Goal: Task Accomplishment & Management: Complete application form

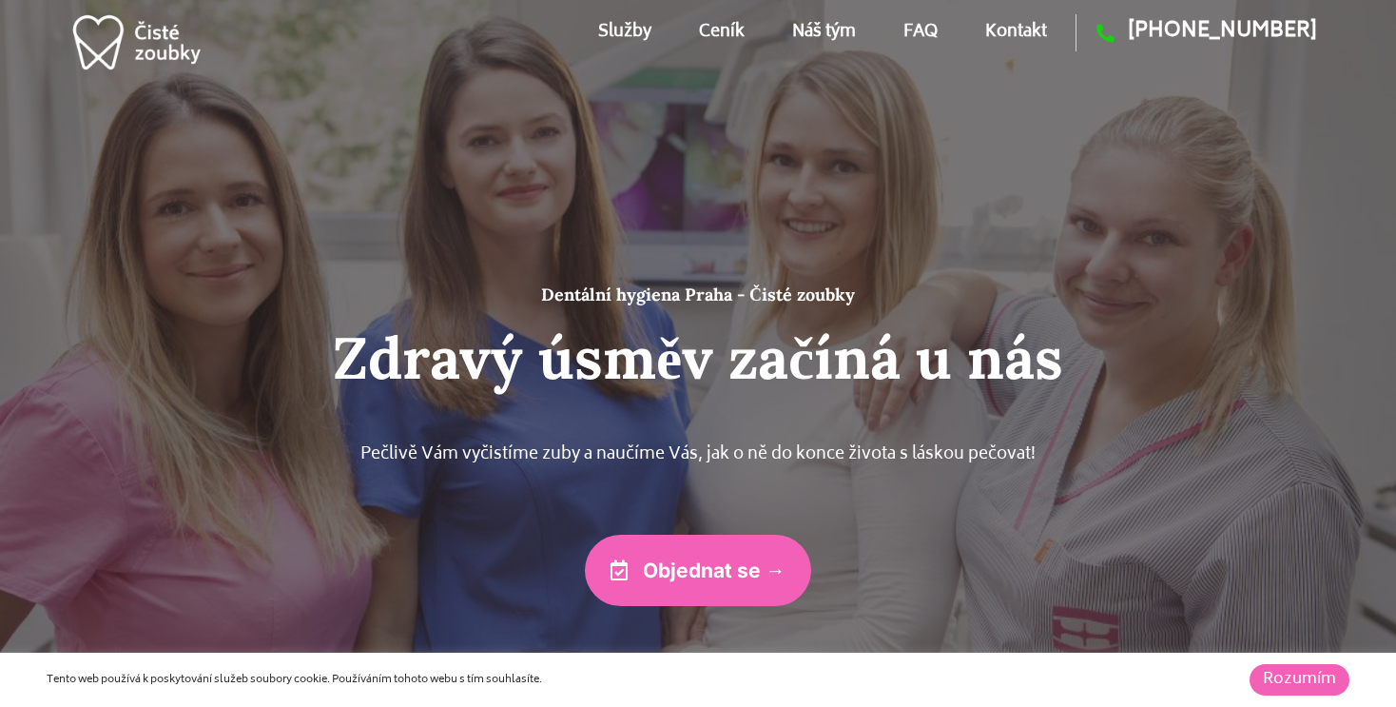
click at [625, 26] on link "Služby" at bounding box center [624, 33] width 53 height 86
click at [1030, 27] on link "Kontakt" at bounding box center [1016, 33] width 62 height 86
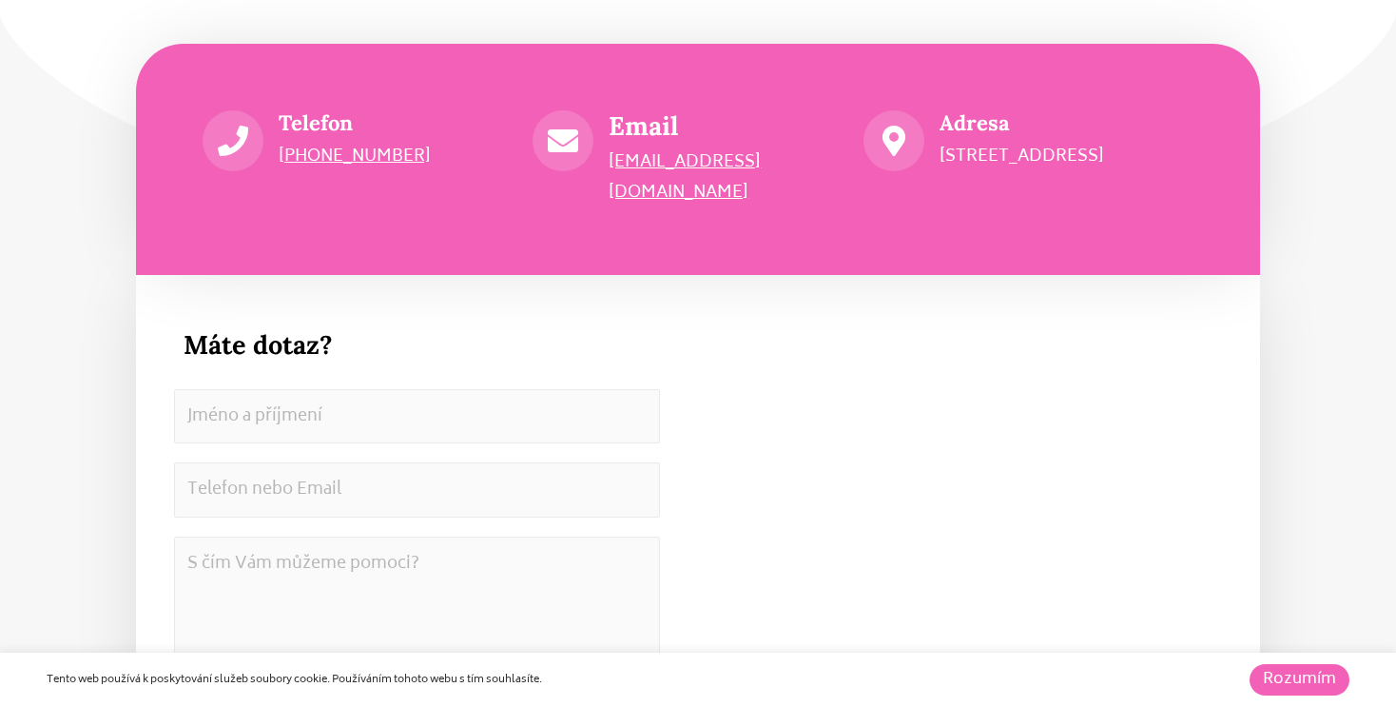
scroll to position [10316, 0]
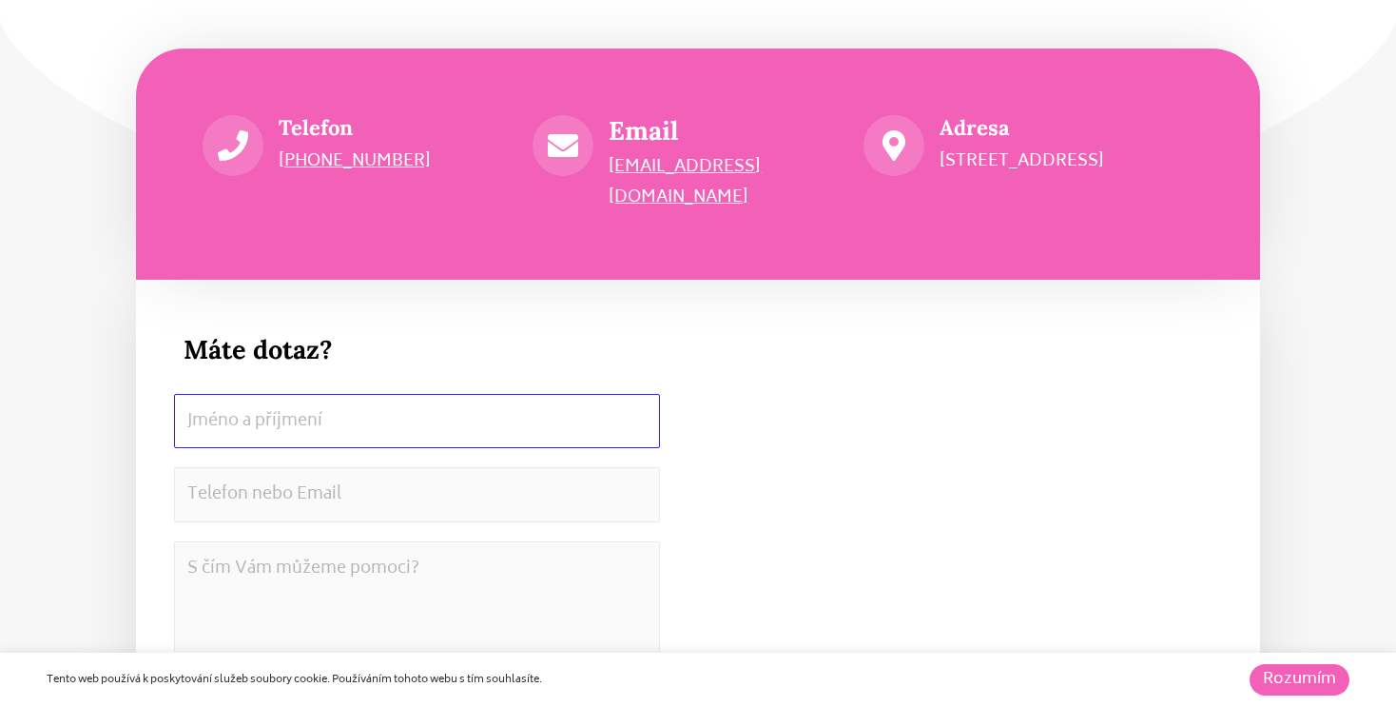
click at [234, 394] on input "[PERSON_NAME] a příjmení" at bounding box center [417, 421] width 486 height 55
type input "[PERSON_NAME]"
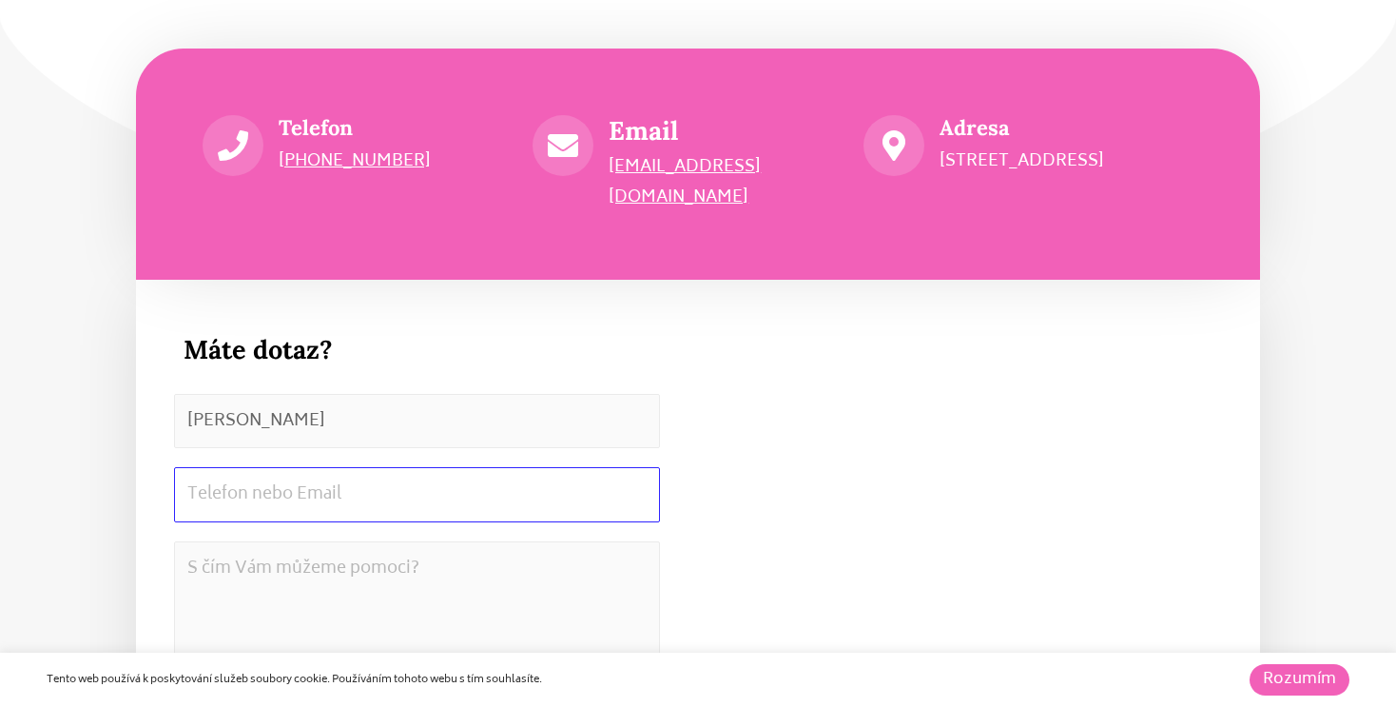
click at [240, 467] on input "Telefon nebo Email *" at bounding box center [417, 494] width 486 height 55
type input "[PERSON_NAME][EMAIL_ADDRESS][PERSON_NAME][DOMAIN_NAME]"
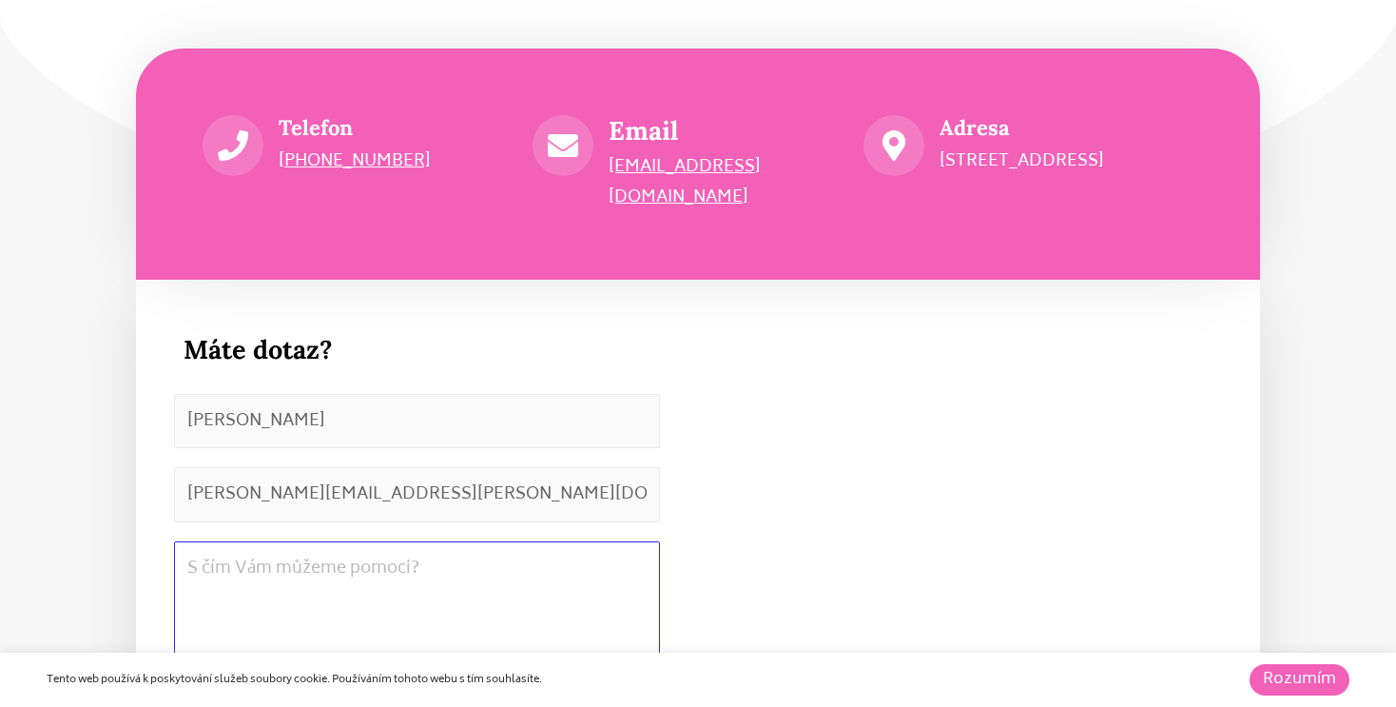
click at [244, 548] on textarea "S čím Vám můžeme pomoci? *" at bounding box center [417, 645] width 486 height 209
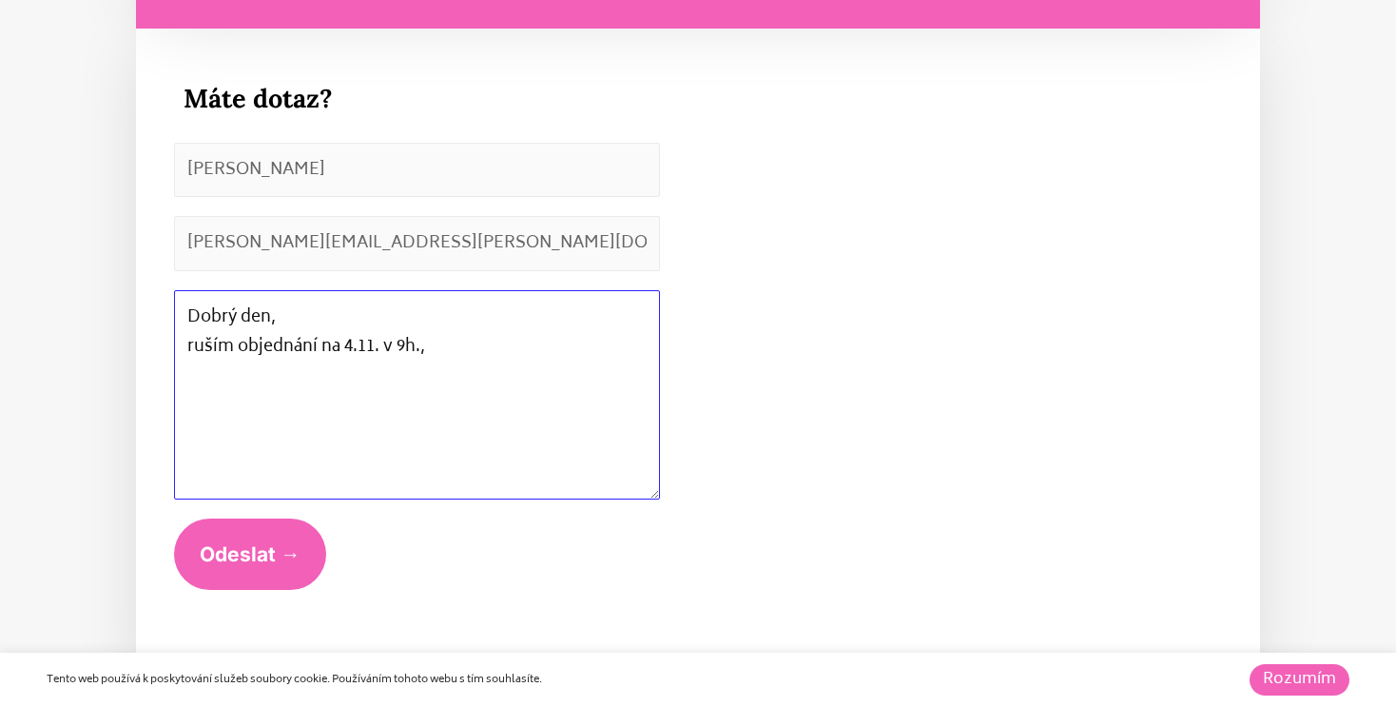
scroll to position [10567, 0]
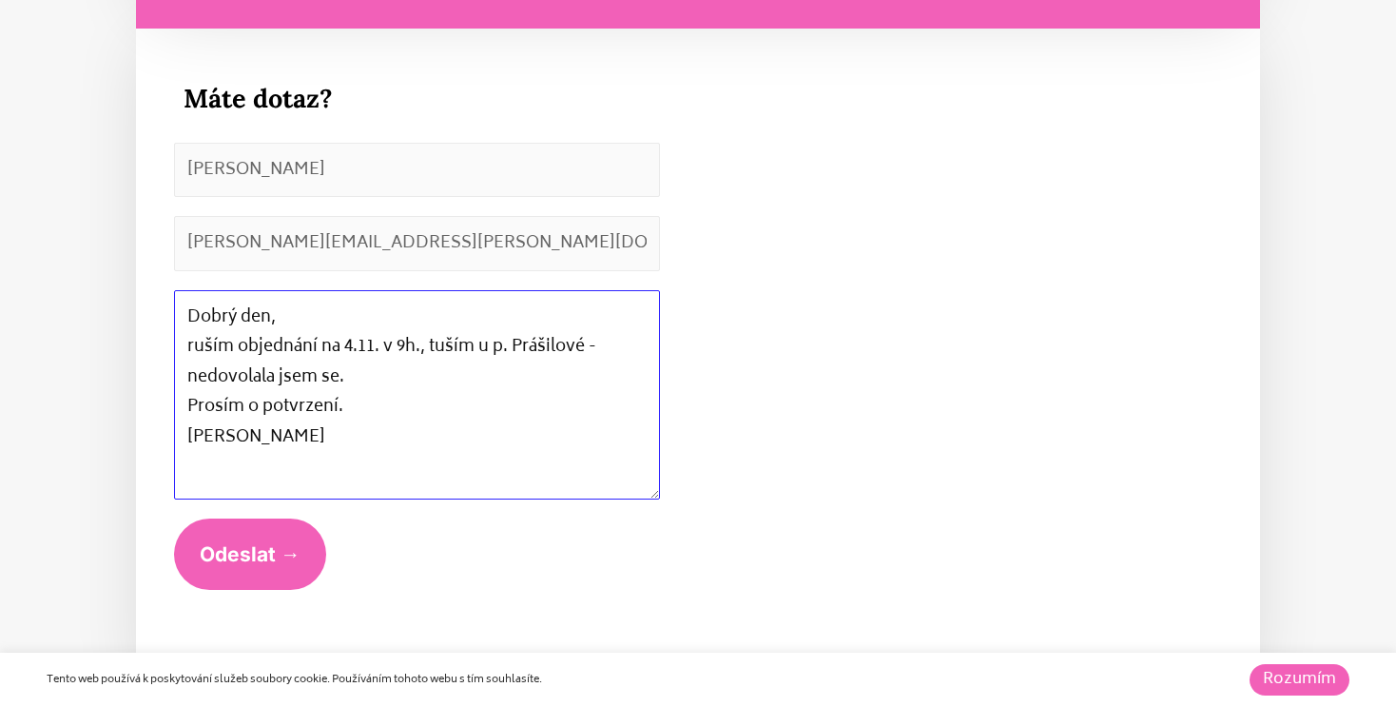
type textarea "Dobrý den, ruším objednání na 4.11. v 9h., tuším u p. Prášilové - nedovolala js…"
click at [267, 530] on button "Odeslat →" at bounding box center [250, 553] width 152 height 71
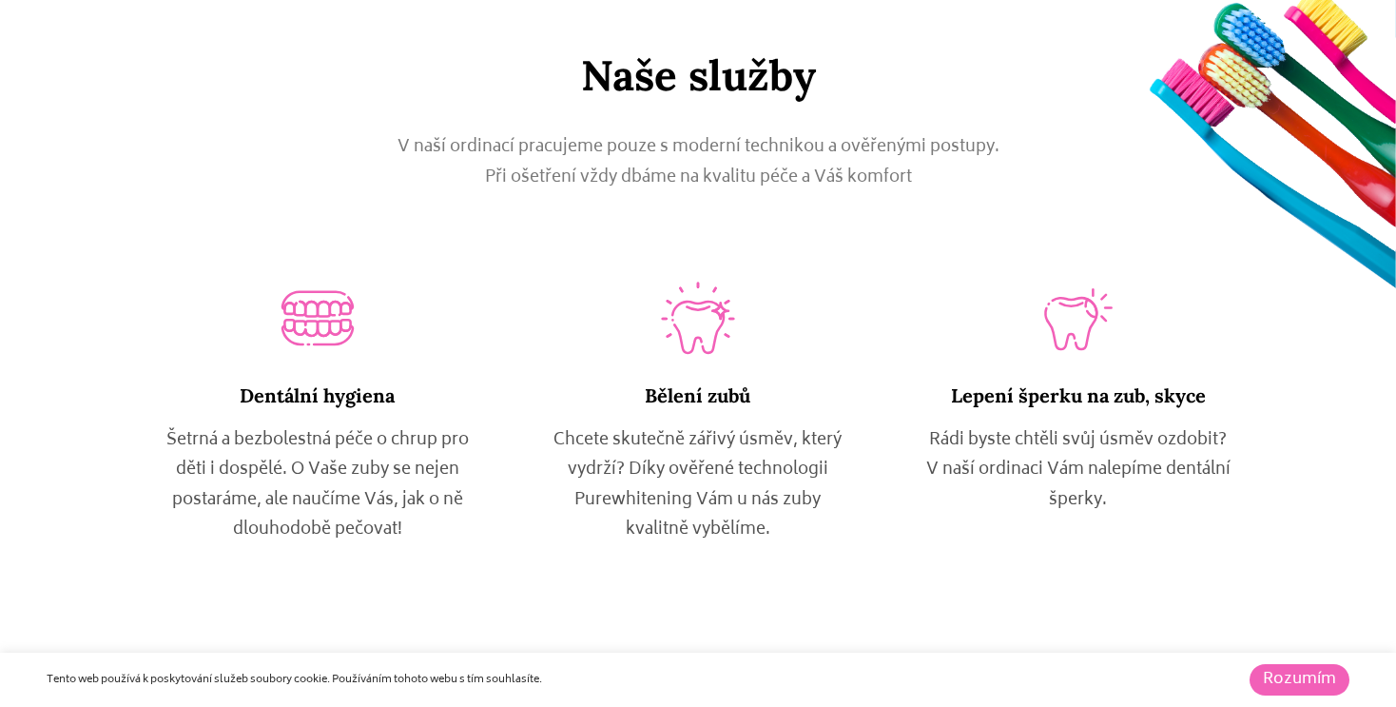
scroll to position [1012, 0]
